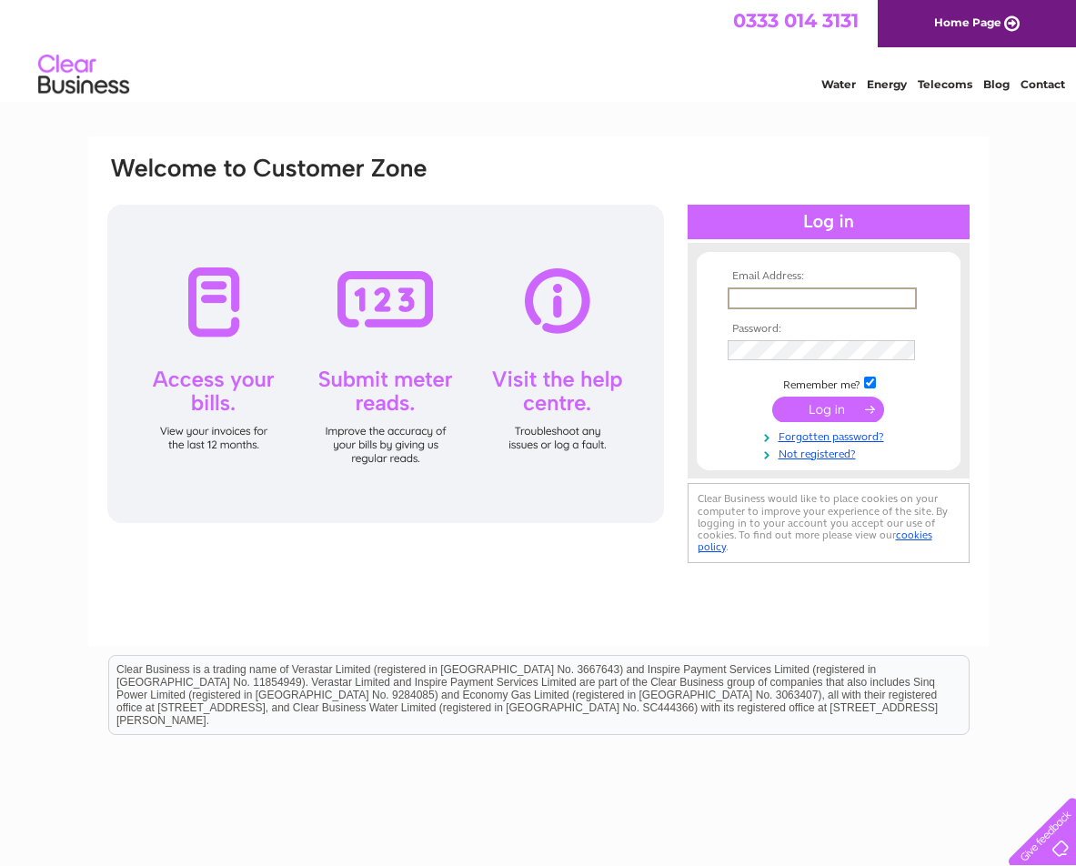
click at [767, 295] on input "text" at bounding box center [821, 298] width 189 height 22
type input "grosvenorgardens@gmail.com"
click at [827, 406] on input "submit" at bounding box center [828, 407] width 112 height 25
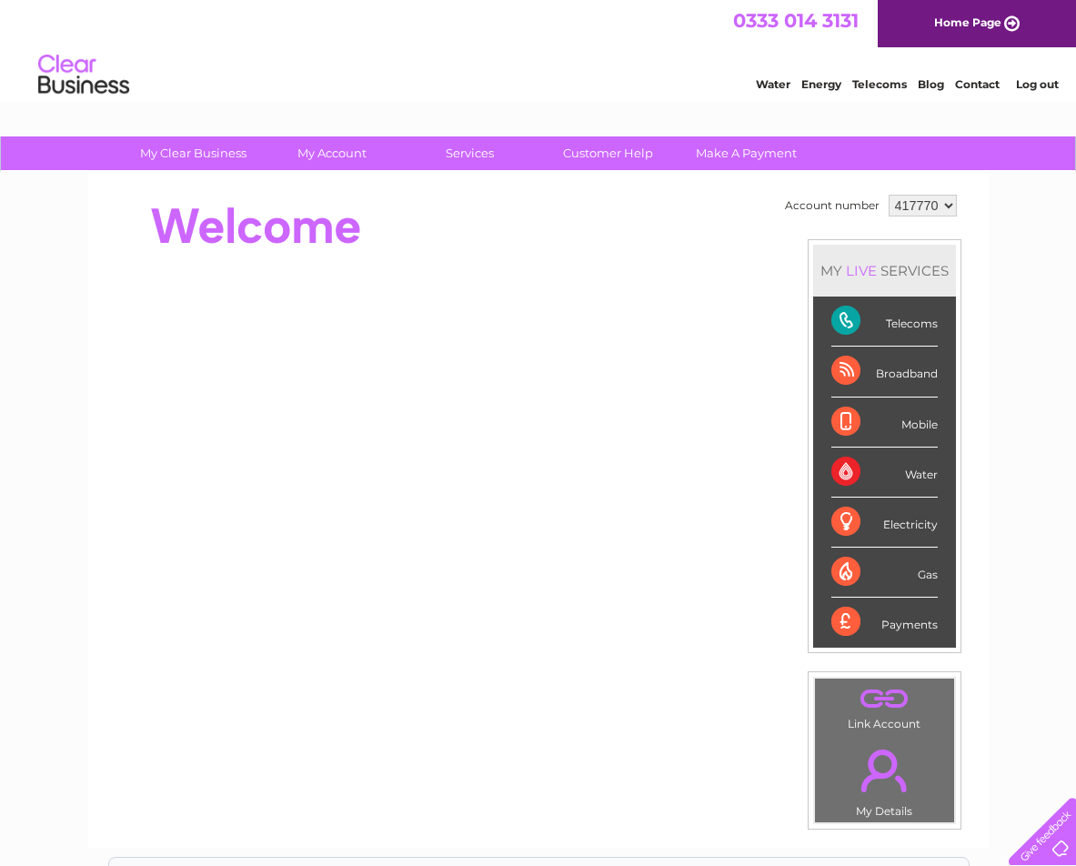
scroll to position [10, 0]
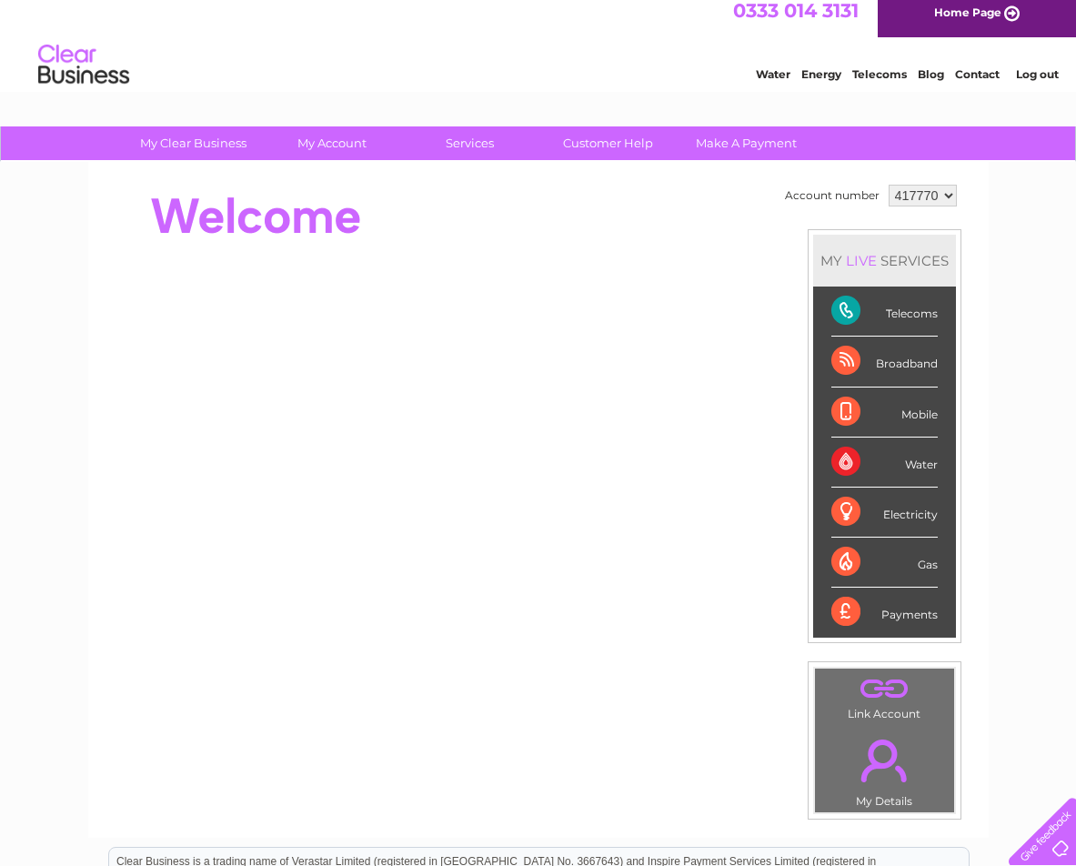
click at [904, 320] on div "Telecoms" at bounding box center [884, 311] width 106 height 50
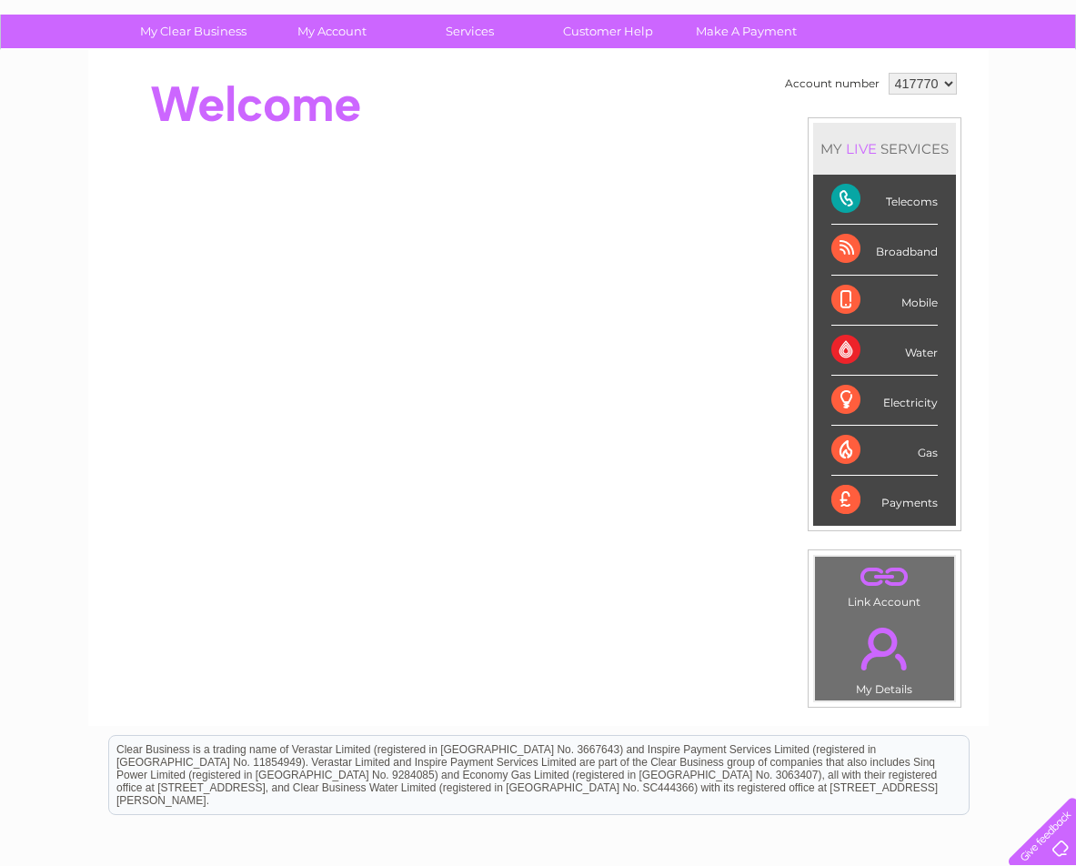
scroll to position [123, 0]
drag, startPoint x: 847, startPoint y: 203, endPoint x: 879, endPoint y: 206, distance: 32.9
click at [847, 204] on div "Telecoms" at bounding box center [884, 199] width 106 height 50
click at [911, 207] on div "Telecoms" at bounding box center [884, 199] width 106 height 50
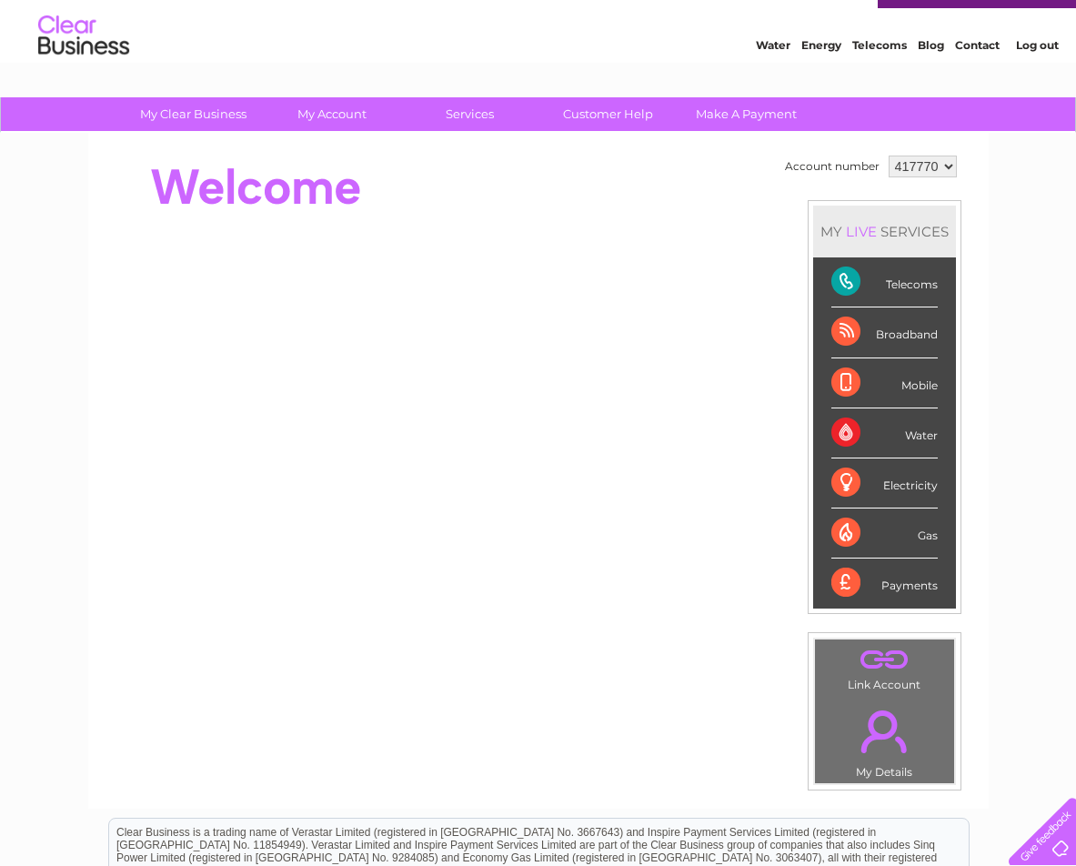
scroll to position [40, 0]
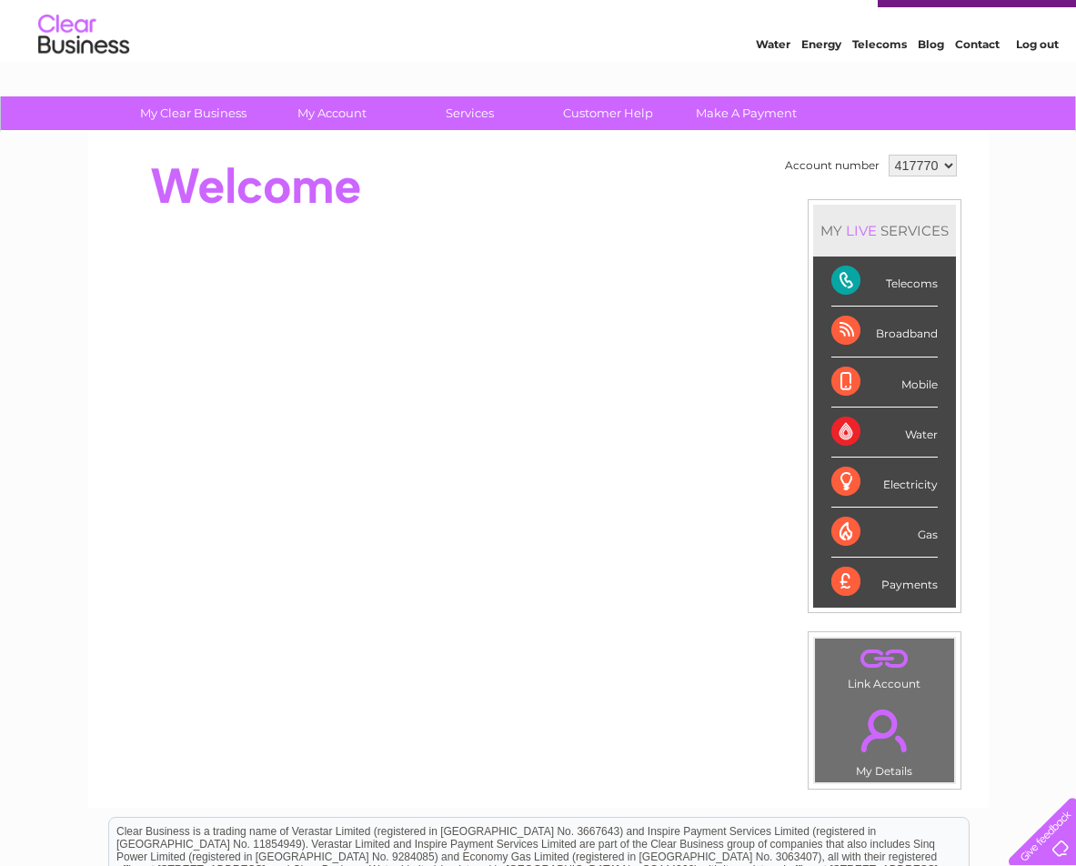
click at [850, 283] on div "Telecoms" at bounding box center [884, 281] width 106 height 50
click at [917, 288] on div "Telecoms" at bounding box center [884, 281] width 106 height 50
click at [843, 286] on div "Telecoms" at bounding box center [884, 281] width 106 height 50
click at [909, 289] on div "Telecoms" at bounding box center [884, 281] width 106 height 50
click at [852, 285] on div "Telecoms" at bounding box center [884, 281] width 106 height 50
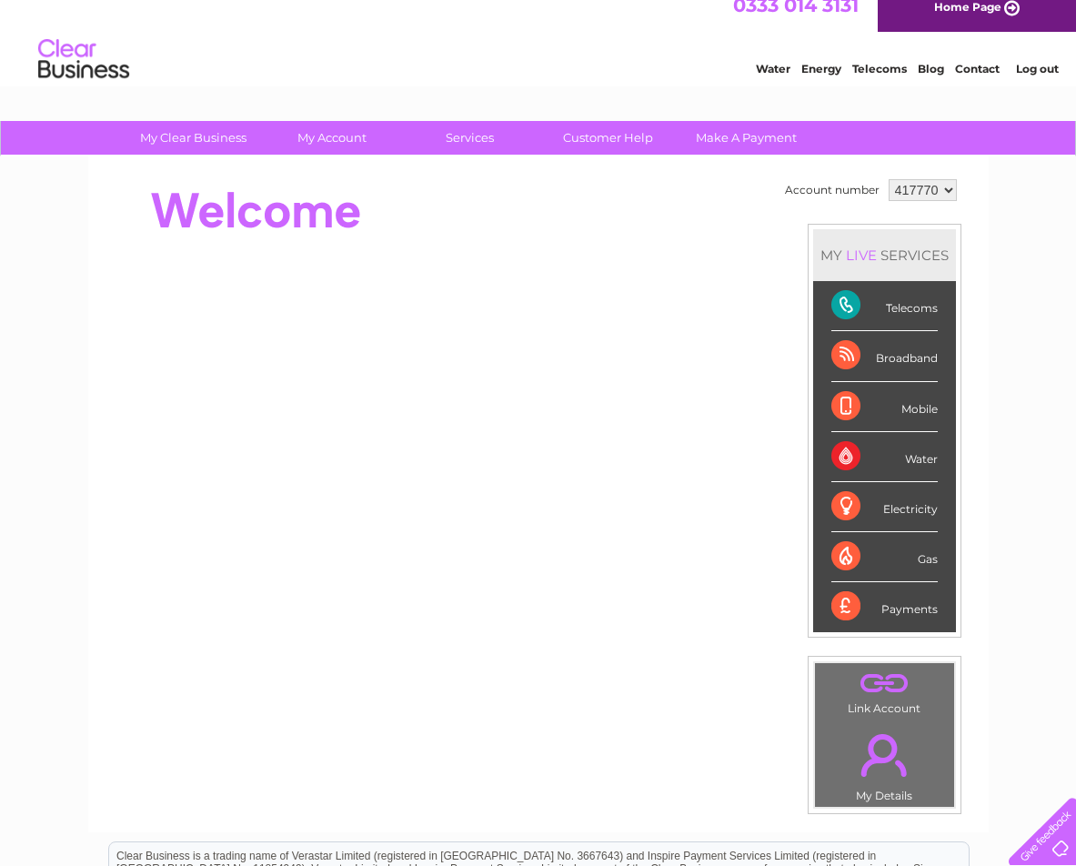
scroll to position [15, 0]
click at [840, 310] on div "Telecoms" at bounding box center [884, 307] width 106 height 50
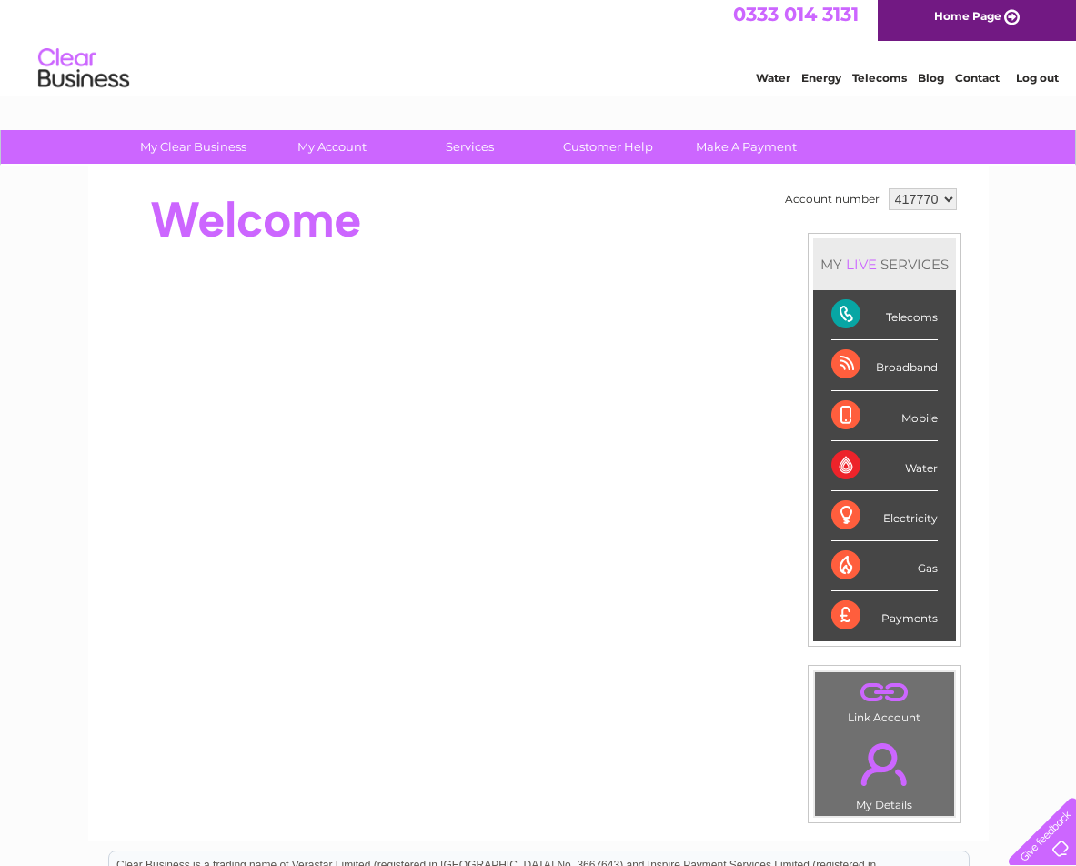
scroll to position [0, 0]
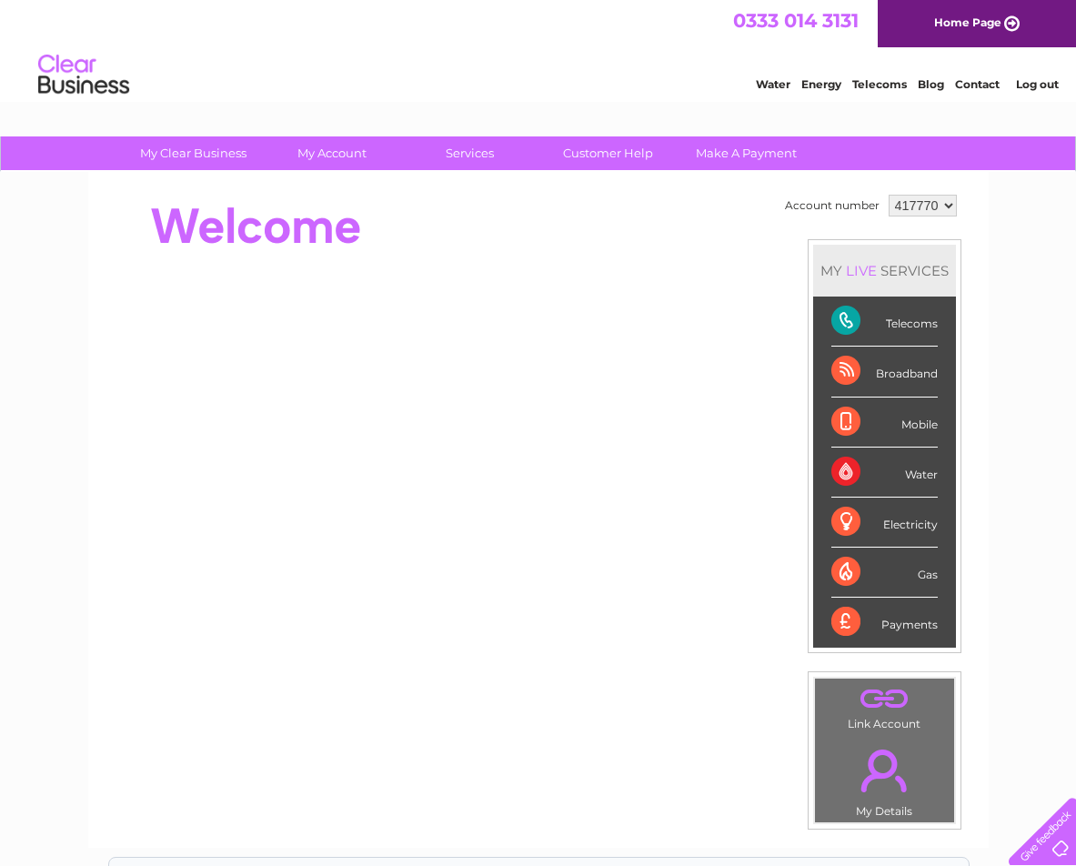
click at [978, 85] on link "Contact" at bounding box center [977, 84] width 45 height 14
